Goal: Transaction & Acquisition: Book appointment/travel/reservation

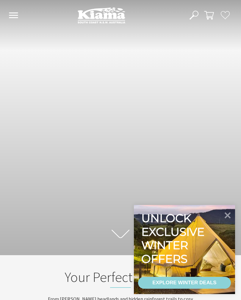
scroll to position [98, 236]
click at [228, 215] on icon at bounding box center [227, 215] width 6 height 6
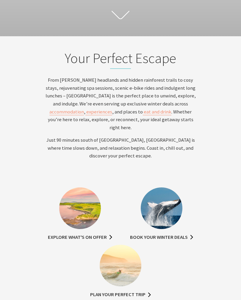
scroll to position [219, 0]
click at [84, 109] on span "accommodation" at bounding box center [66, 111] width 34 height 6
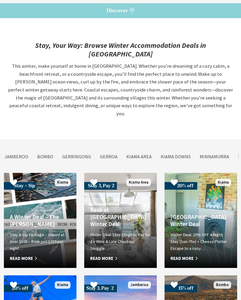
scroll to position [1206, 0]
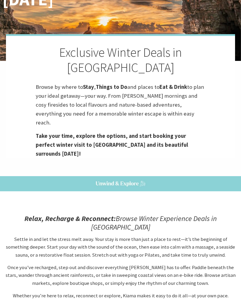
scroll to position [89, 0]
click at [108, 84] on strong "Things to Do" at bounding box center [112, 87] width 32 height 7
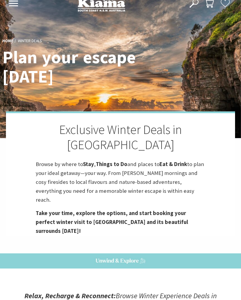
scroll to position [0, 0]
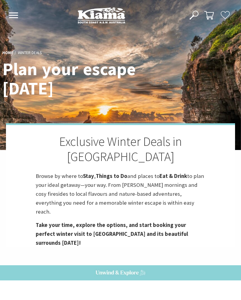
click at [133, 68] on h1 "Plan your escape [DATE]" at bounding box center [86, 78] width 168 height 39
click at [125, 243] on div "Home Winter Deals Plan your escape today Exclusive Winter Deals in Kiama Browse…" at bounding box center [120, 137] width 241 height 274
click at [131, 265] on img at bounding box center [120, 272] width 241 height 15
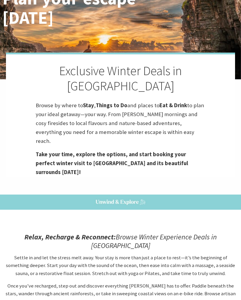
scroll to position [71, 0]
click at [123, 195] on img at bounding box center [120, 202] width 241 height 15
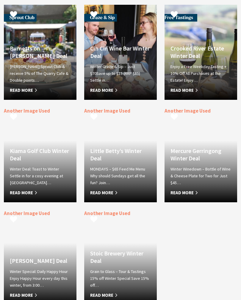
scroll to position [1138, 0]
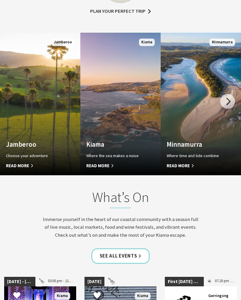
scroll to position [506, 0]
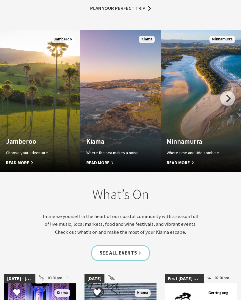
click at [120, 245] on link "See all Events" at bounding box center [120, 253] width 59 height 16
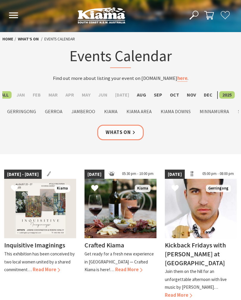
click at [138, 95] on label "Aug" at bounding box center [141, 94] width 15 height 7
click at [0, 0] on input "Aug" at bounding box center [0, 0] width 0 height 0
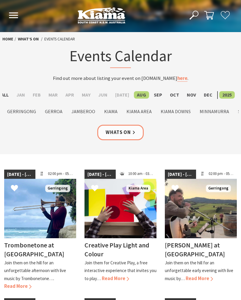
click at [11, 41] on link "Home" at bounding box center [7, 39] width 11 height 6
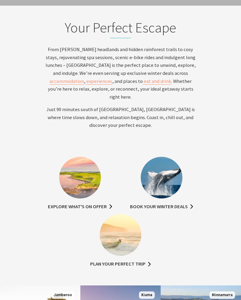
scroll to position [248, 0]
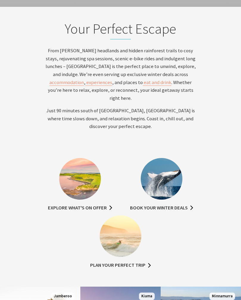
click at [83, 166] on img at bounding box center [80, 179] width 42 height 42
click at [100, 204] on link "Explore what's on offer" at bounding box center [80, 208] width 64 height 8
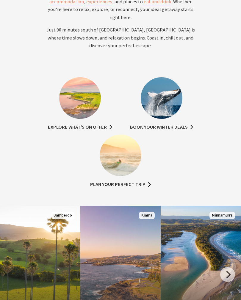
scroll to position [336, 0]
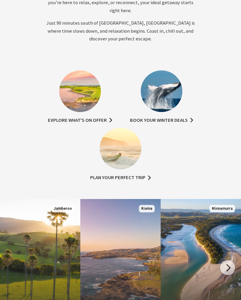
click at [206, 87] on ul "Explore what's on offer Book your winter deals Plan your perfect trip" at bounding box center [120, 127] width 236 height 115
click at [120, 136] on img at bounding box center [121, 149] width 42 height 42
click at [127, 174] on link "Plan your perfect trip" at bounding box center [120, 178] width 61 height 8
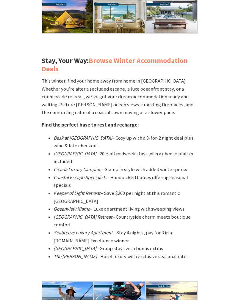
scroll to position [434, 0]
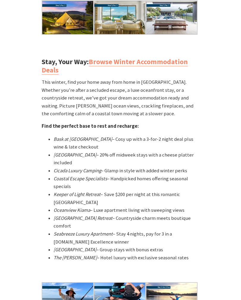
click at [80, 207] on em "Oceanview Kiama" at bounding box center [71, 210] width 37 height 6
click at [85, 207] on em "Oceanview Kiama" at bounding box center [71, 210] width 37 height 6
click at [89, 207] on em "Oceanview Kiama" at bounding box center [71, 210] width 37 height 6
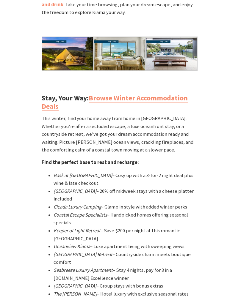
scroll to position [398, 0]
click at [161, 94] on link "Browse Winter Accommodation Deals" at bounding box center [115, 102] width 146 height 17
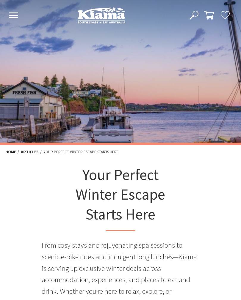
scroll to position [407, 0]
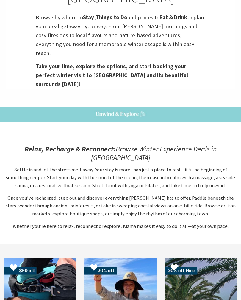
scroll to position [158, 0]
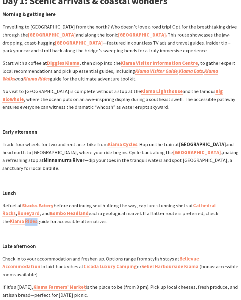
scroll to position [545, 0]
click at [141, 264] on link "Sebel Harbourside Kiama" at bounding box center [169, 267] width 57 height 7
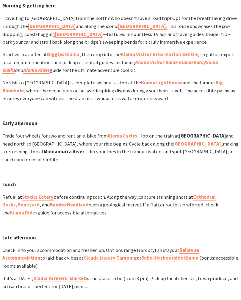
scroll to position [554, 0]
